Goal: Task Accomplishment & Management: Use online tool/utility

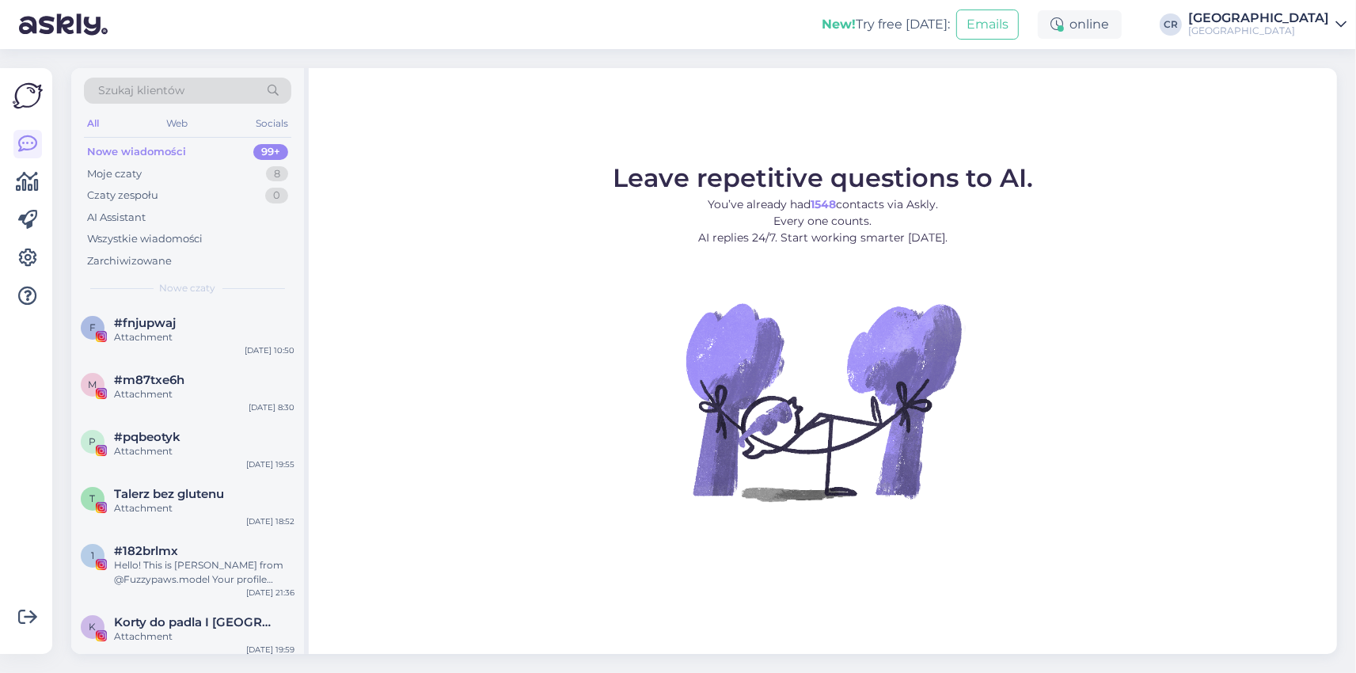
click at [660, 404] on figure "Leave repetitive questions to AI. You’ve already had 1548 contacts via Askly. E…" at bounding box center [822, 354] width 999 height 378
